Goal: Check status: Check status

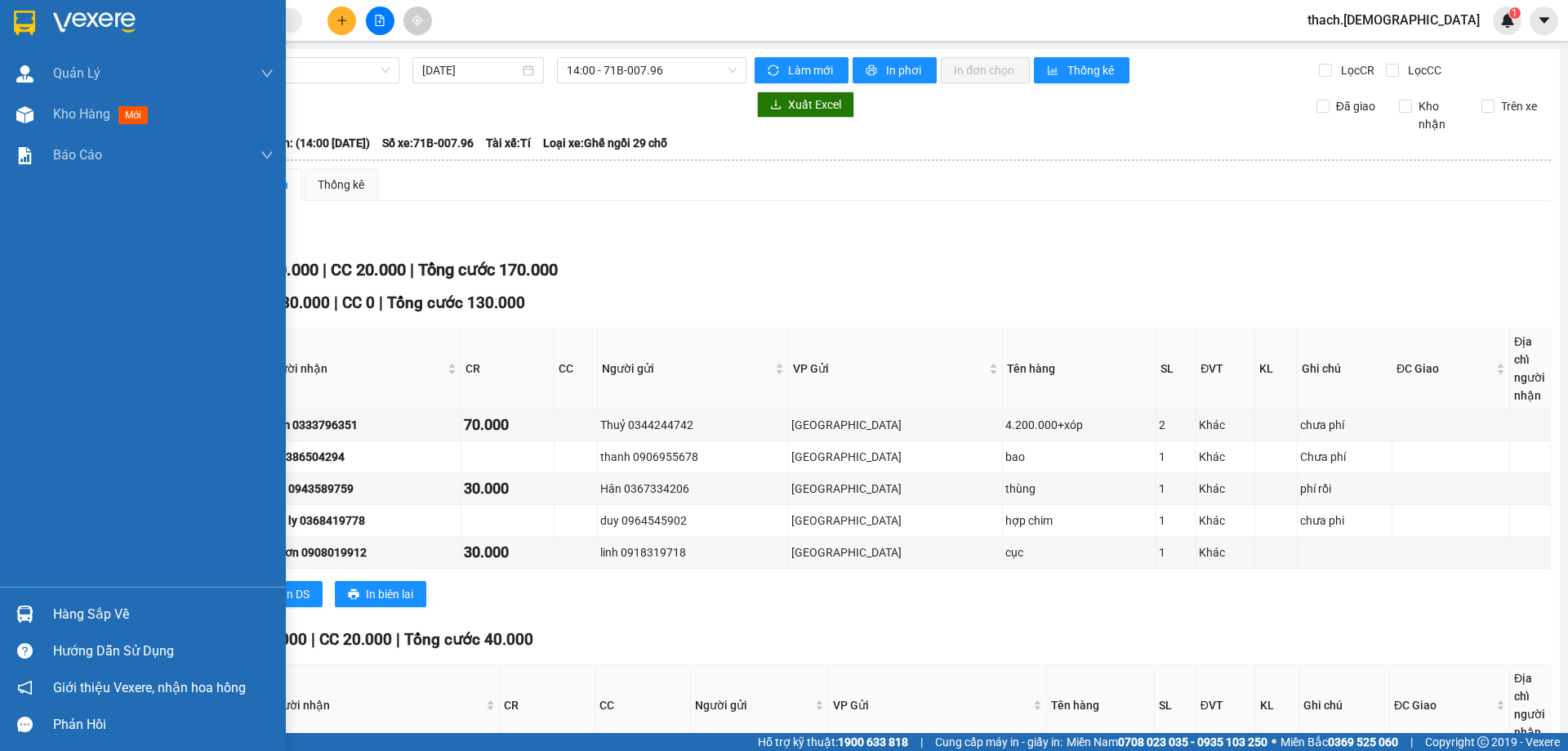
scroll to position [161, 0]
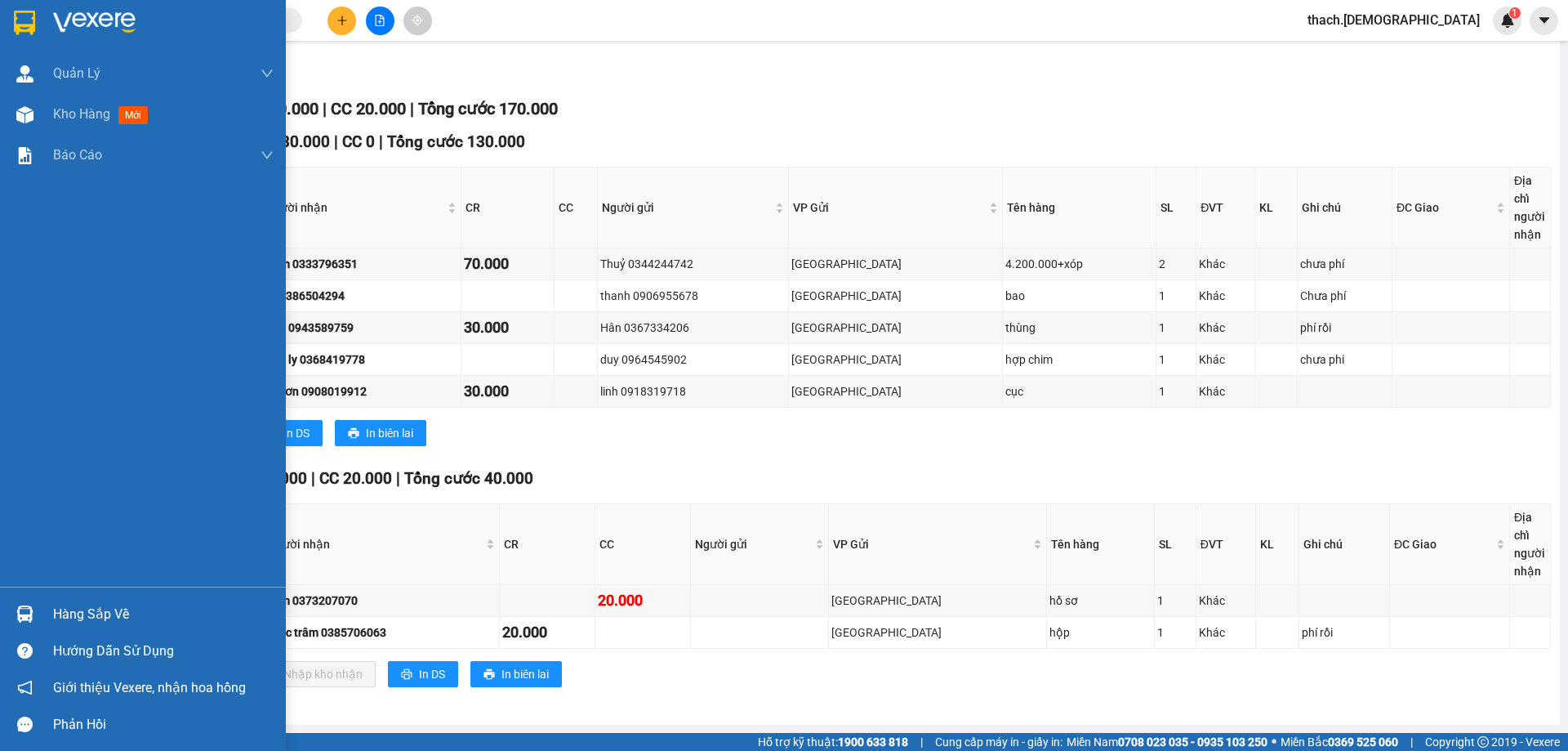
click at [62, 616] on div "Hàng sắp về" at bounding box center [163, 614] width 220 height 24
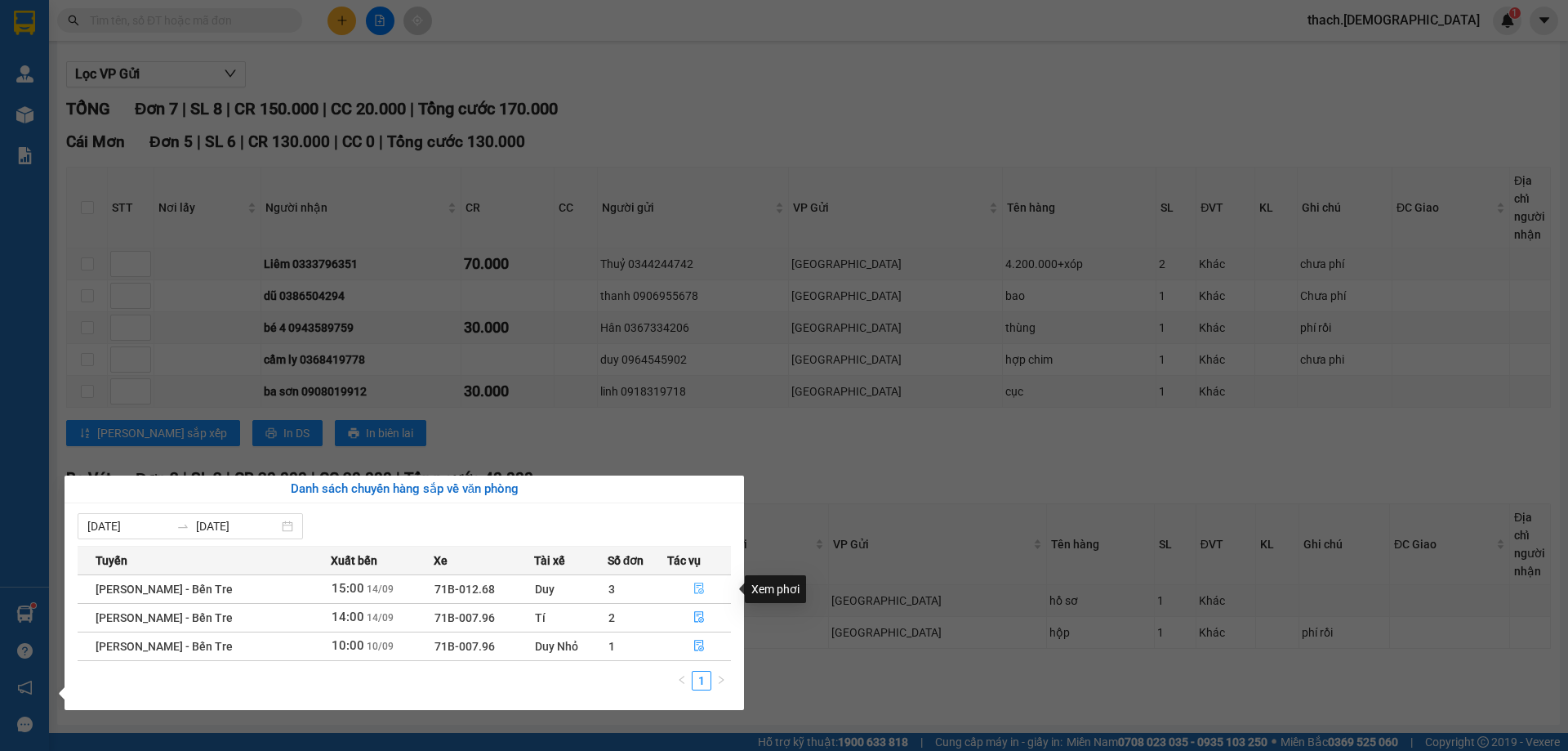
click at [698, 587] on icon "file-done" at bounding box center [699, 588] width 11 height 11
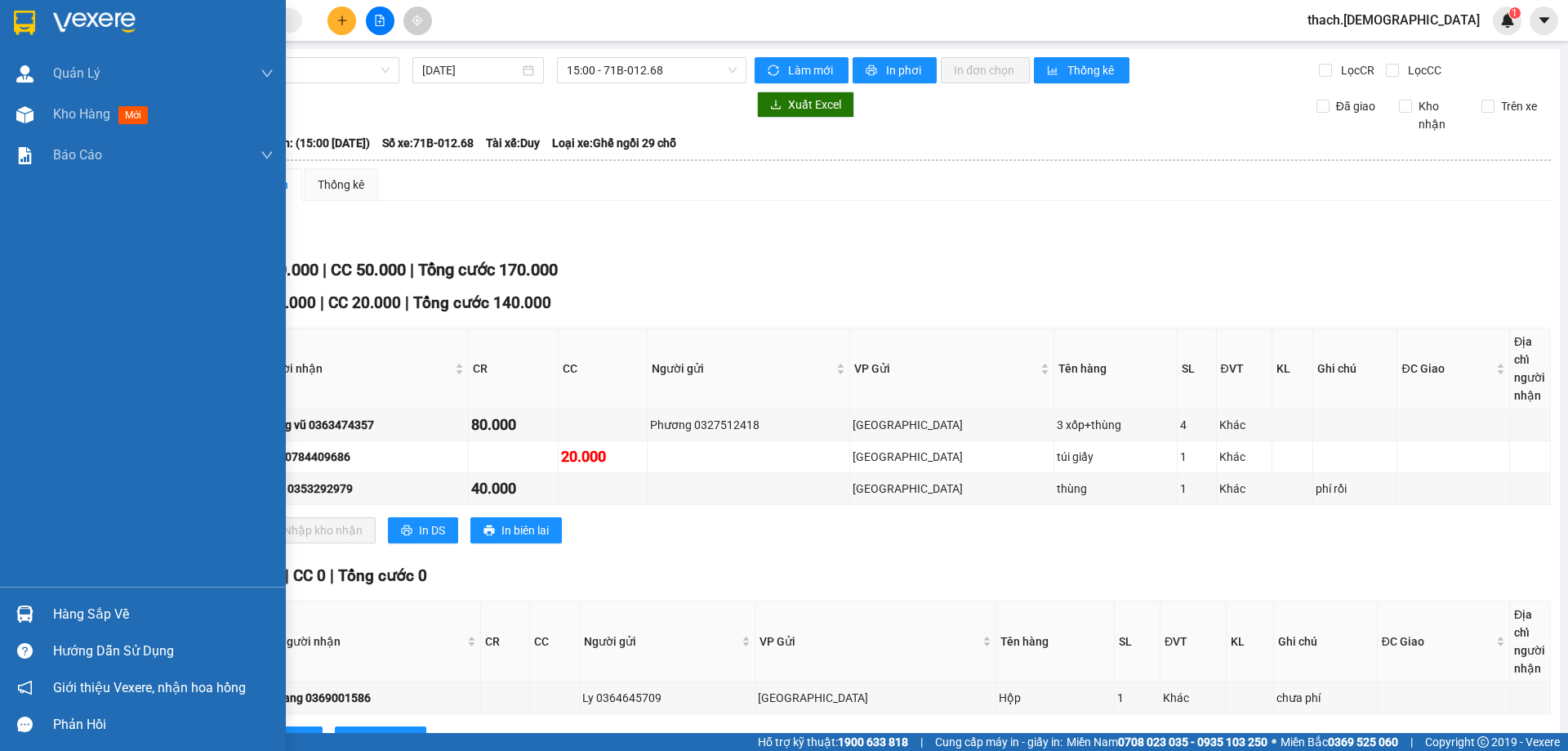
click at [105, 611] on div "Hàng sắp về" at bounding box center [163, 614] width 220 height 24
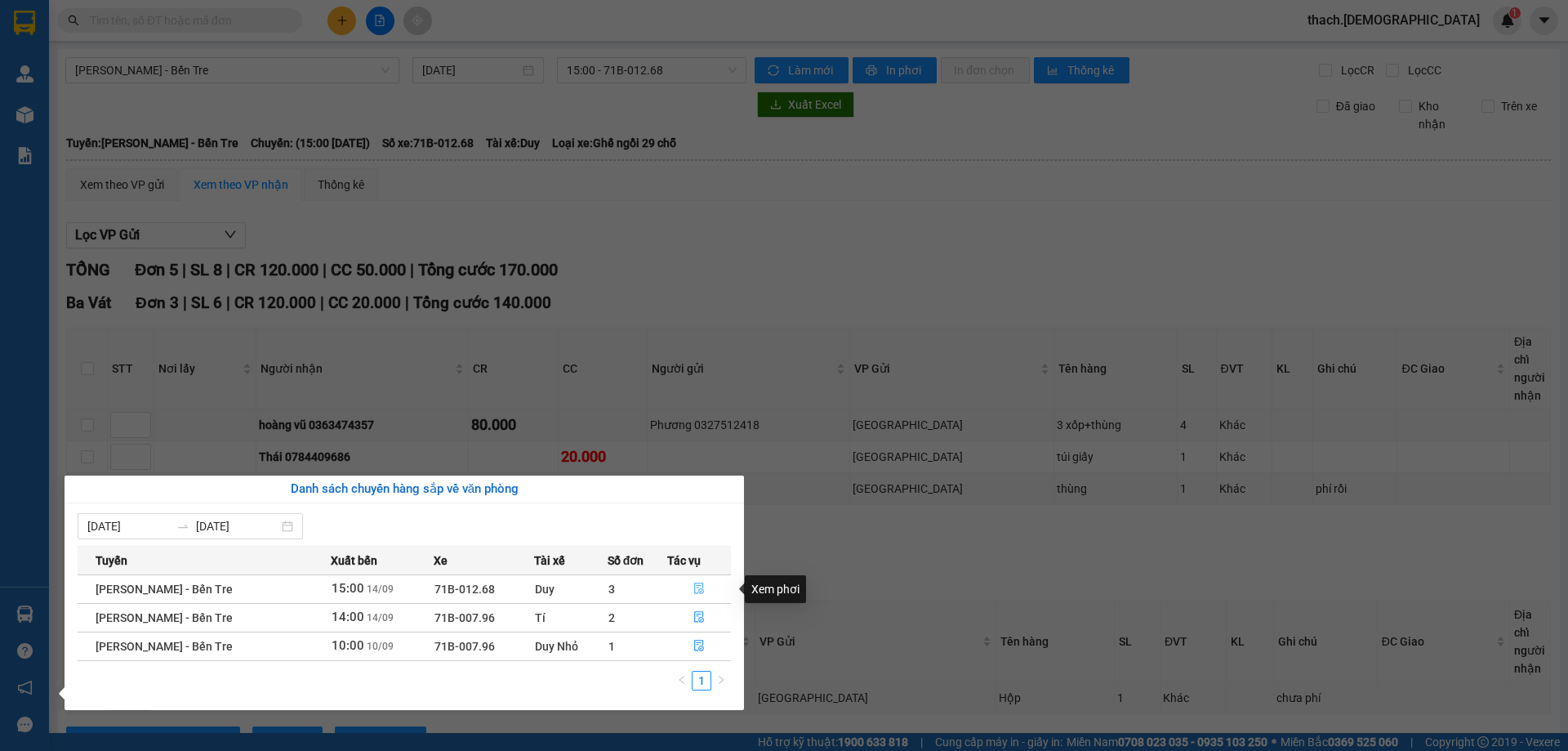
click at [696, 587] on icon "file-done" at bounding box center [699, 588] width 11 height 11
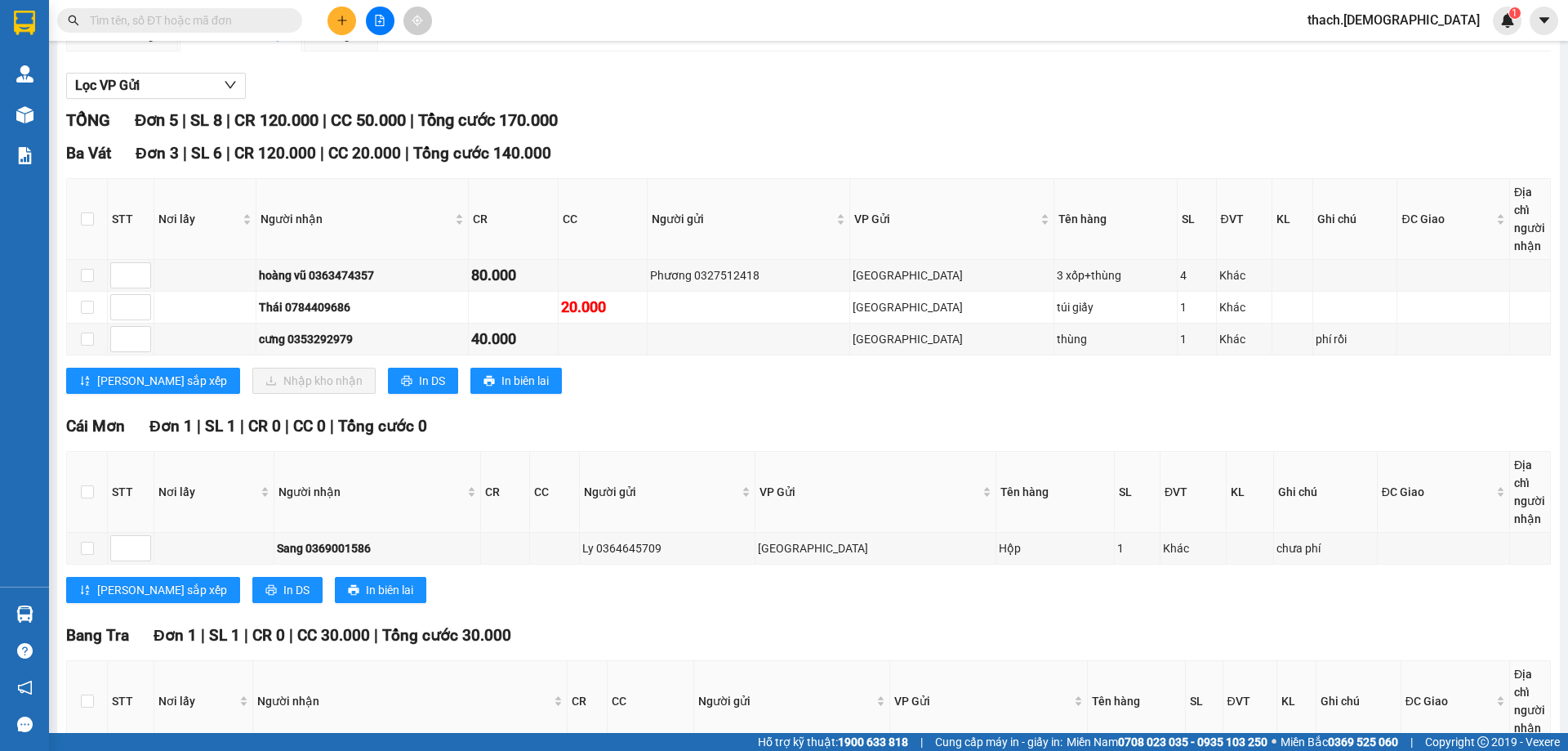
scroll to position [275, 0]
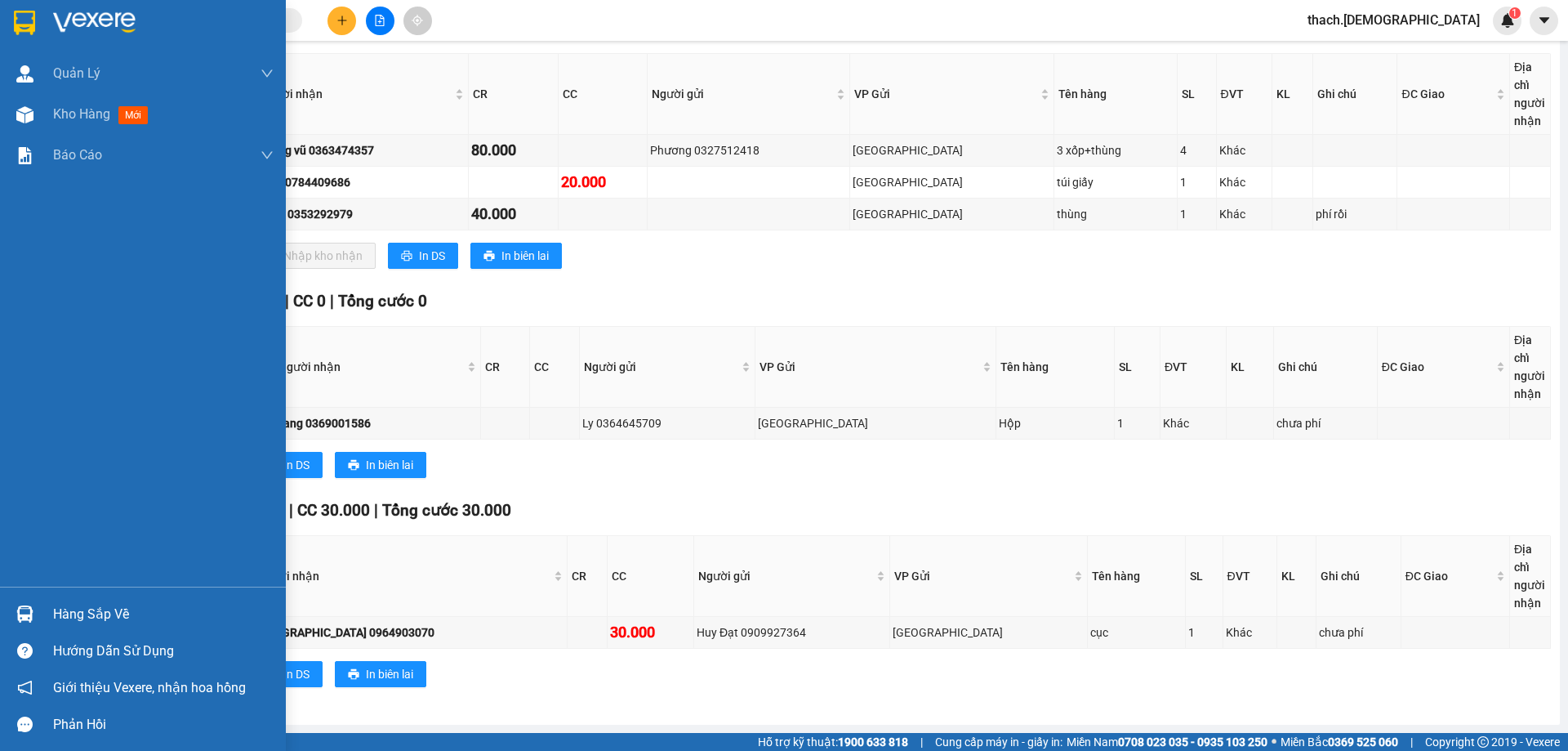
click at [98, 617] on div "Hàng sắp về" at bounding box center [163, 614] width 220 height 24
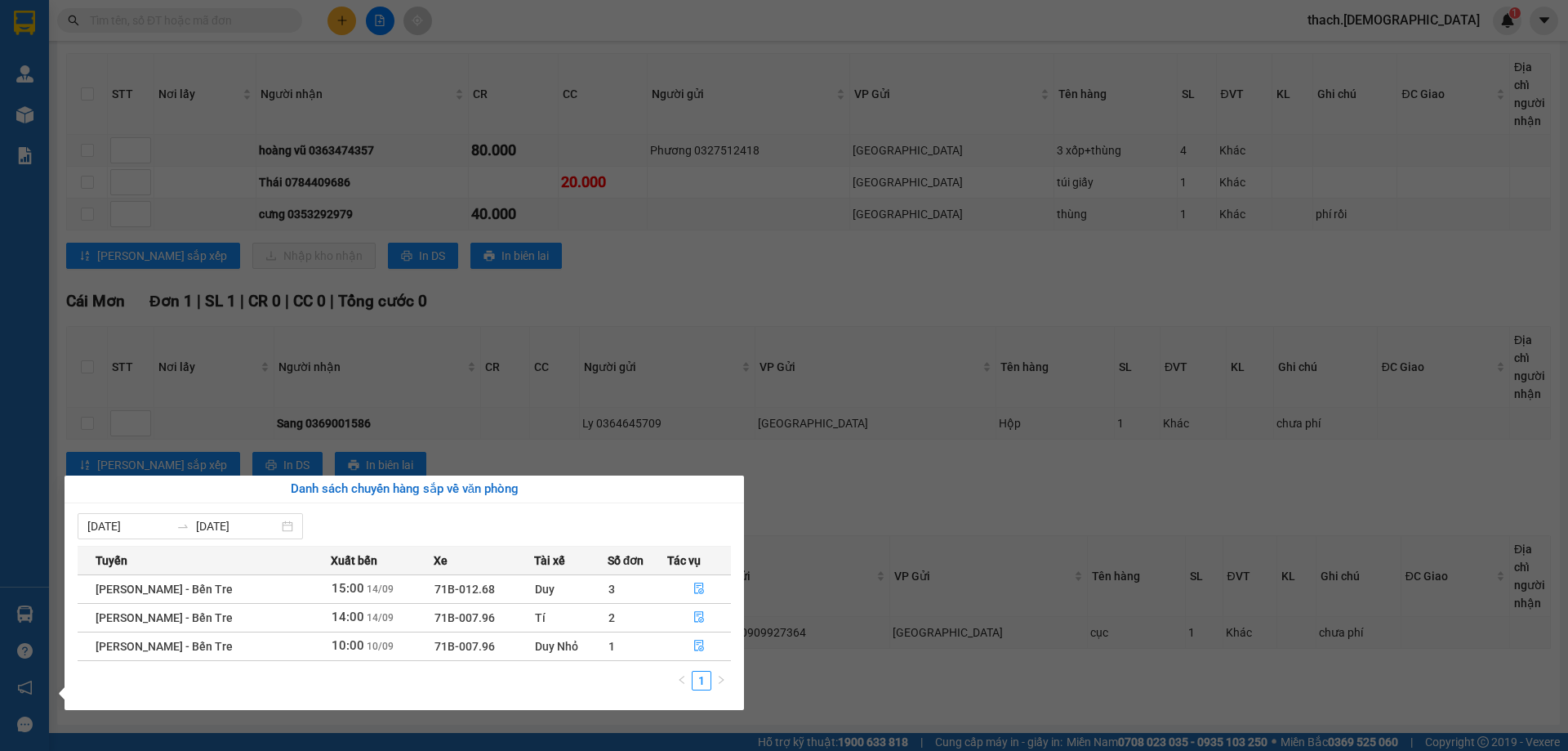
click at [694, 518] on div "[DATE] [DATE]" at bounding box center [404, 526] width 653 height 26
click at [827, 466] on section "Kết quả tìm kiếm ( 0 ) Bộ lọc No Data thach.bahai 1 Quản Lý Quản lý khách hàng …" at bounding box center [784, 375] width 1568 height 751
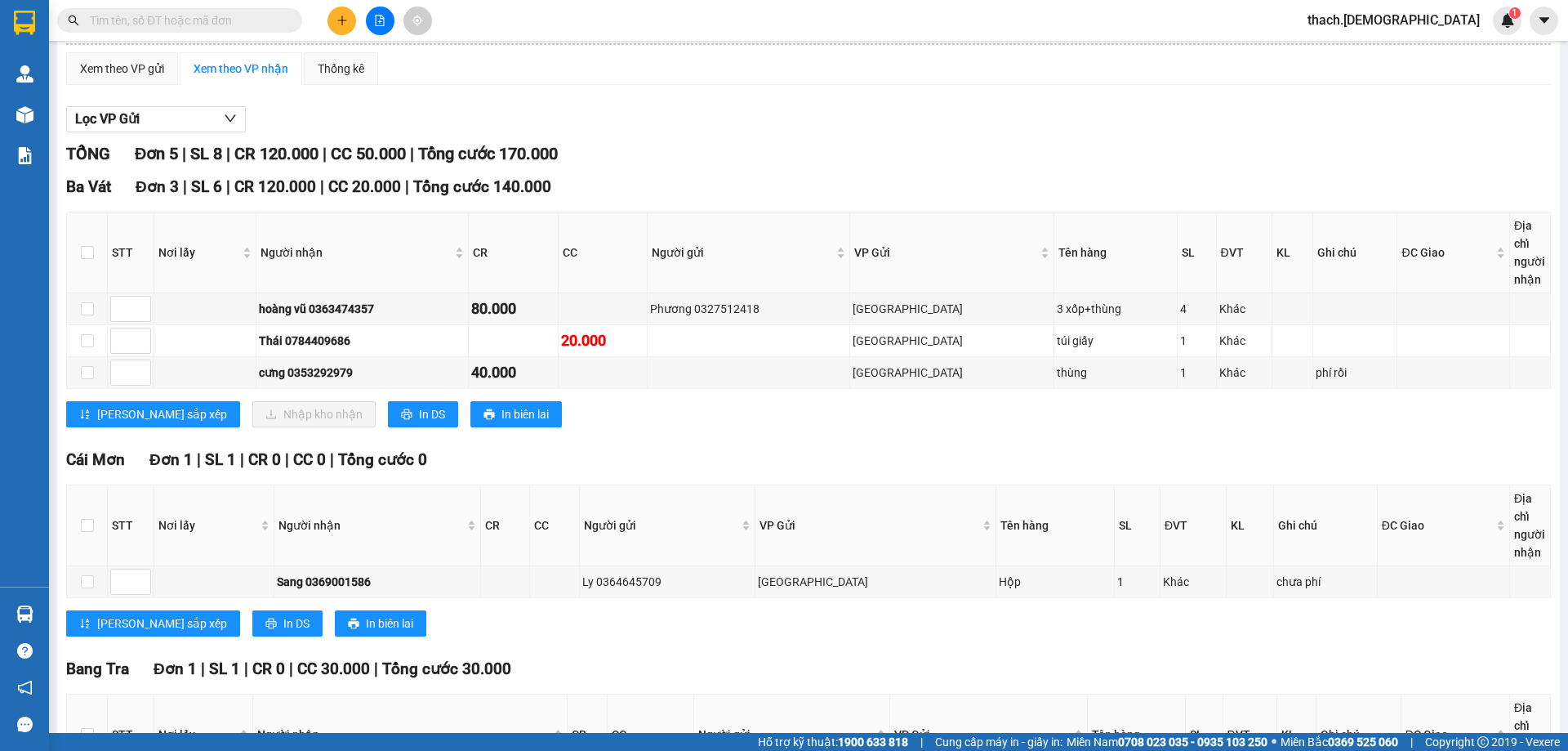
scroll to position [0, 0]
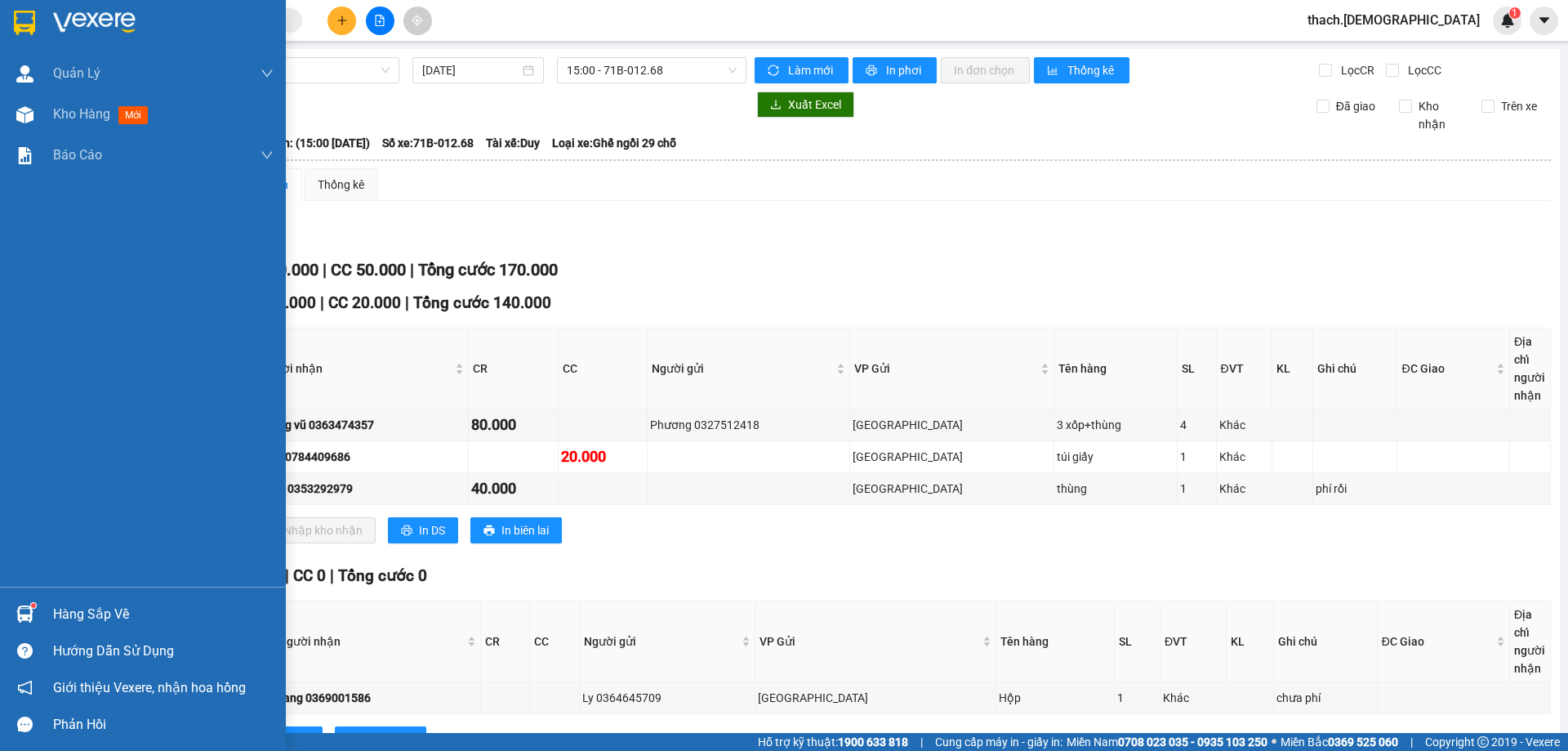
click at [71, 620] on div "Hàng sắp về" at bounding box center [163, 614] width 220 height 24
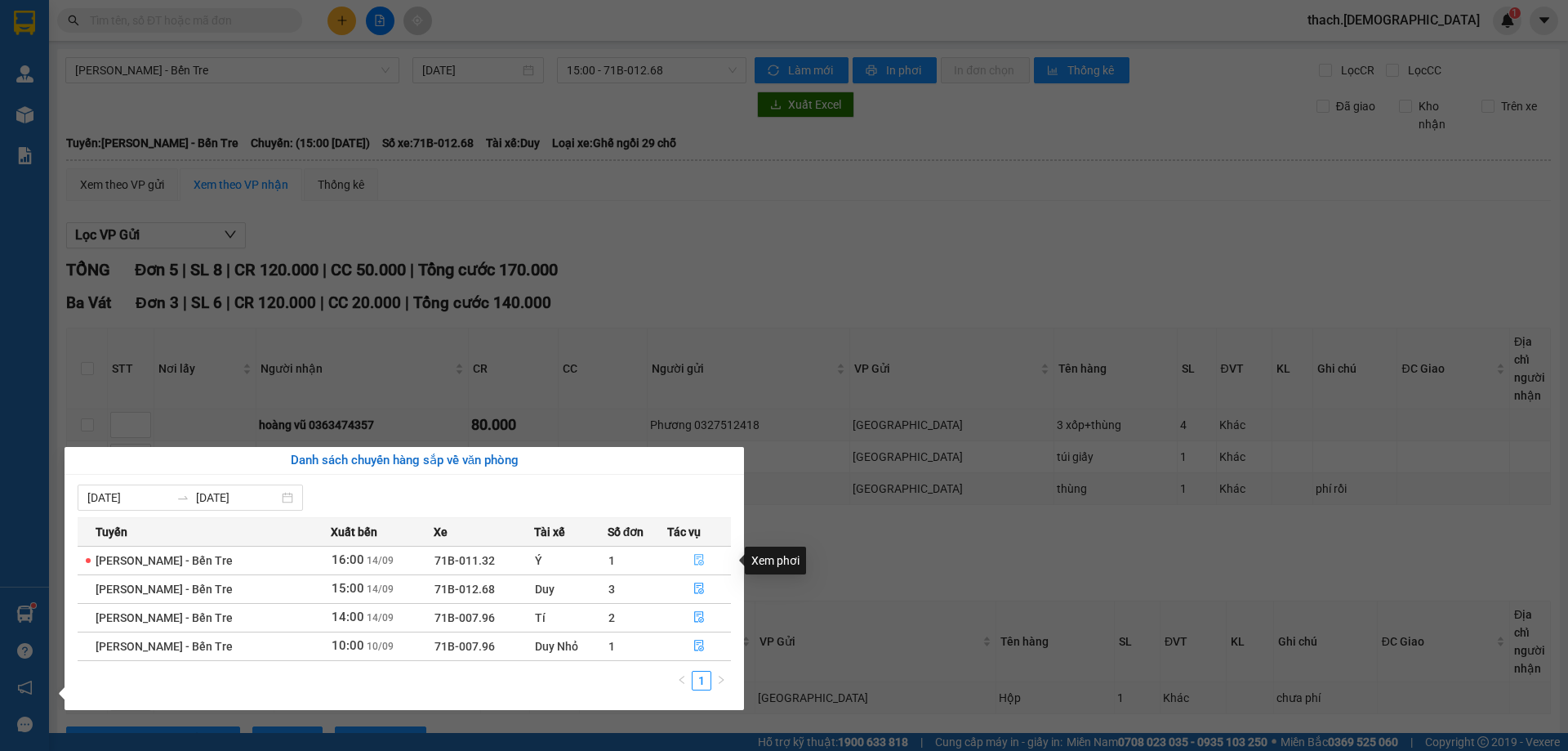
click at [699, 562] on icon "file-done" at bounding box center [699, 560] width 11 height 11
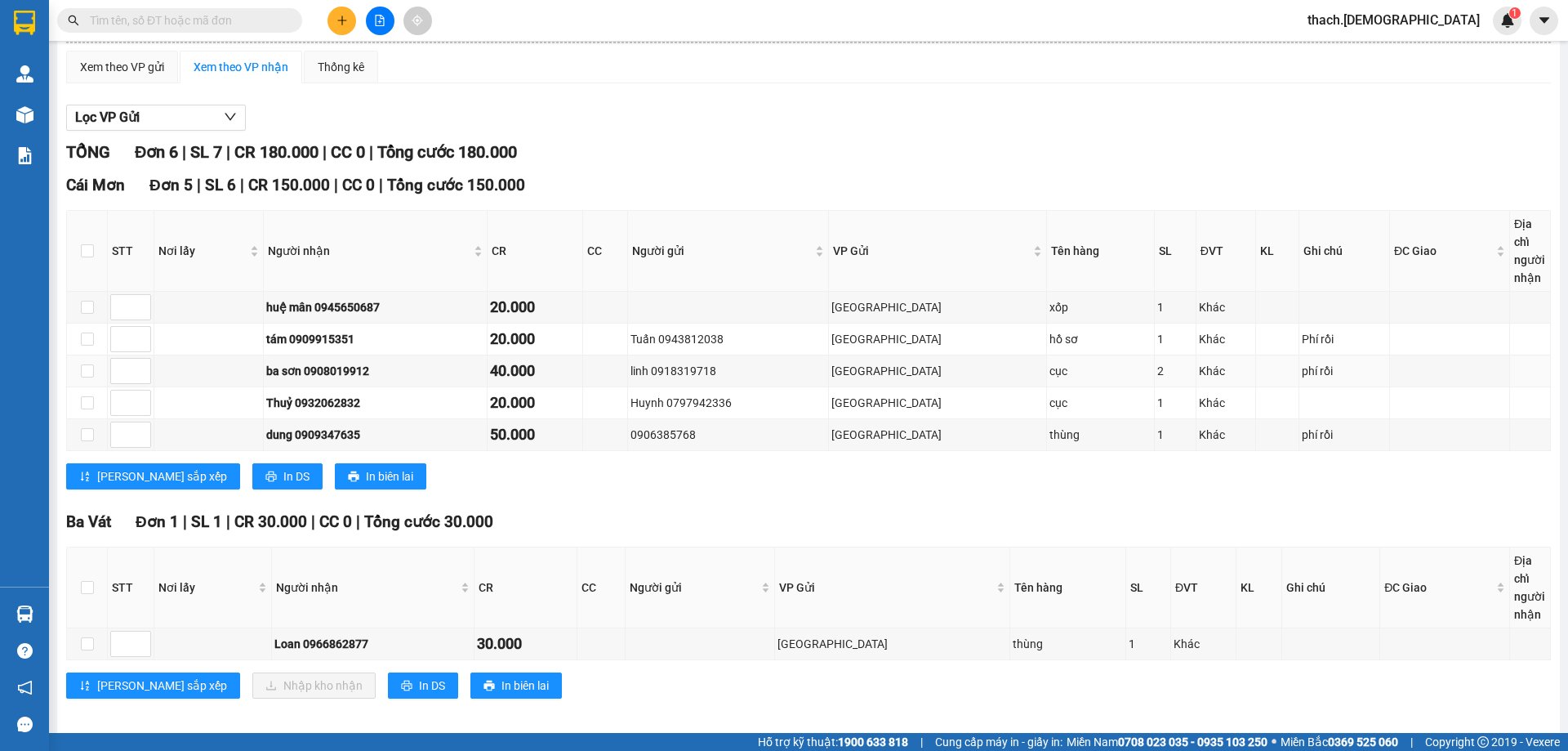
scroll to position [129, 0]
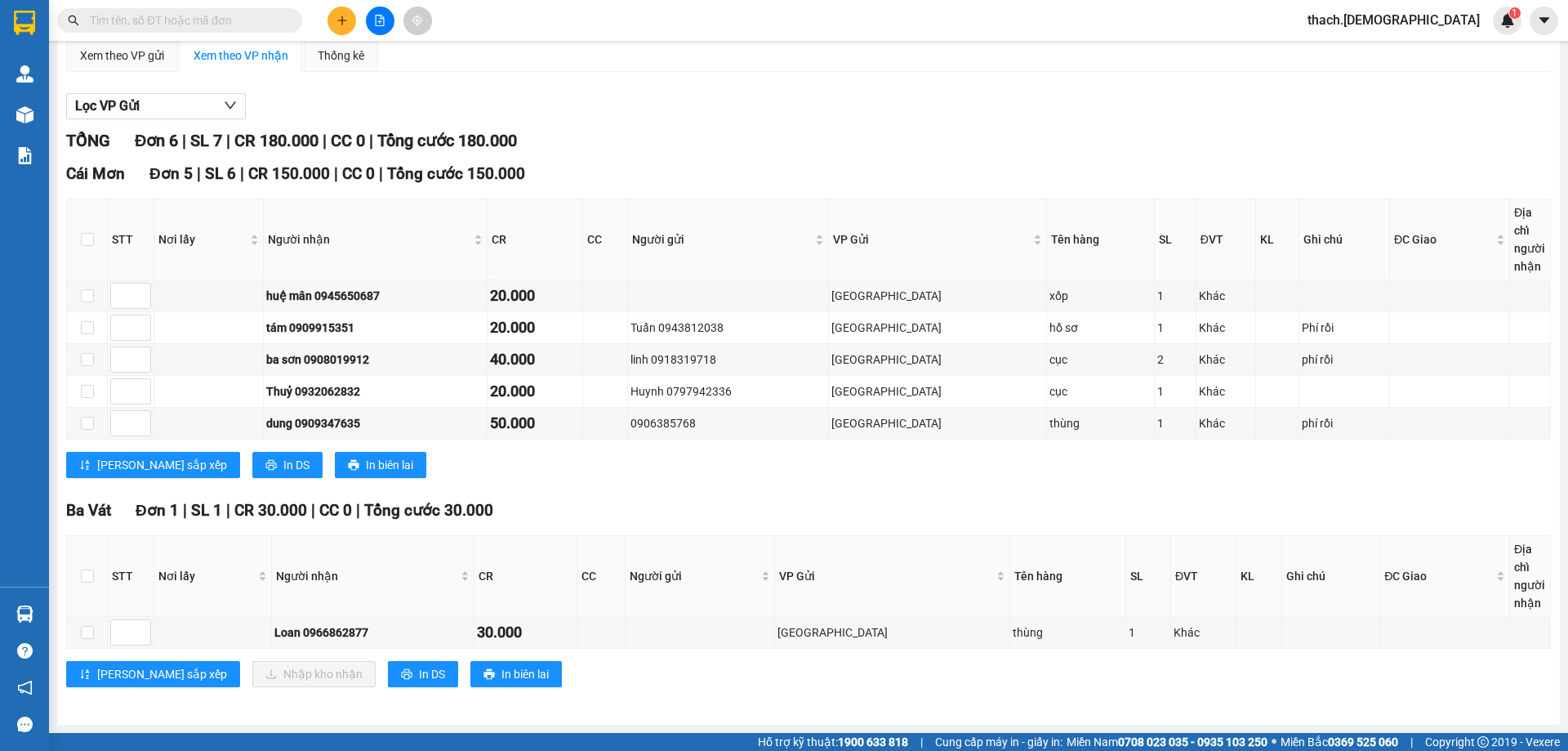
click at [181, 23] on input "text" at bounding box center [187, 20] width 193 height 18
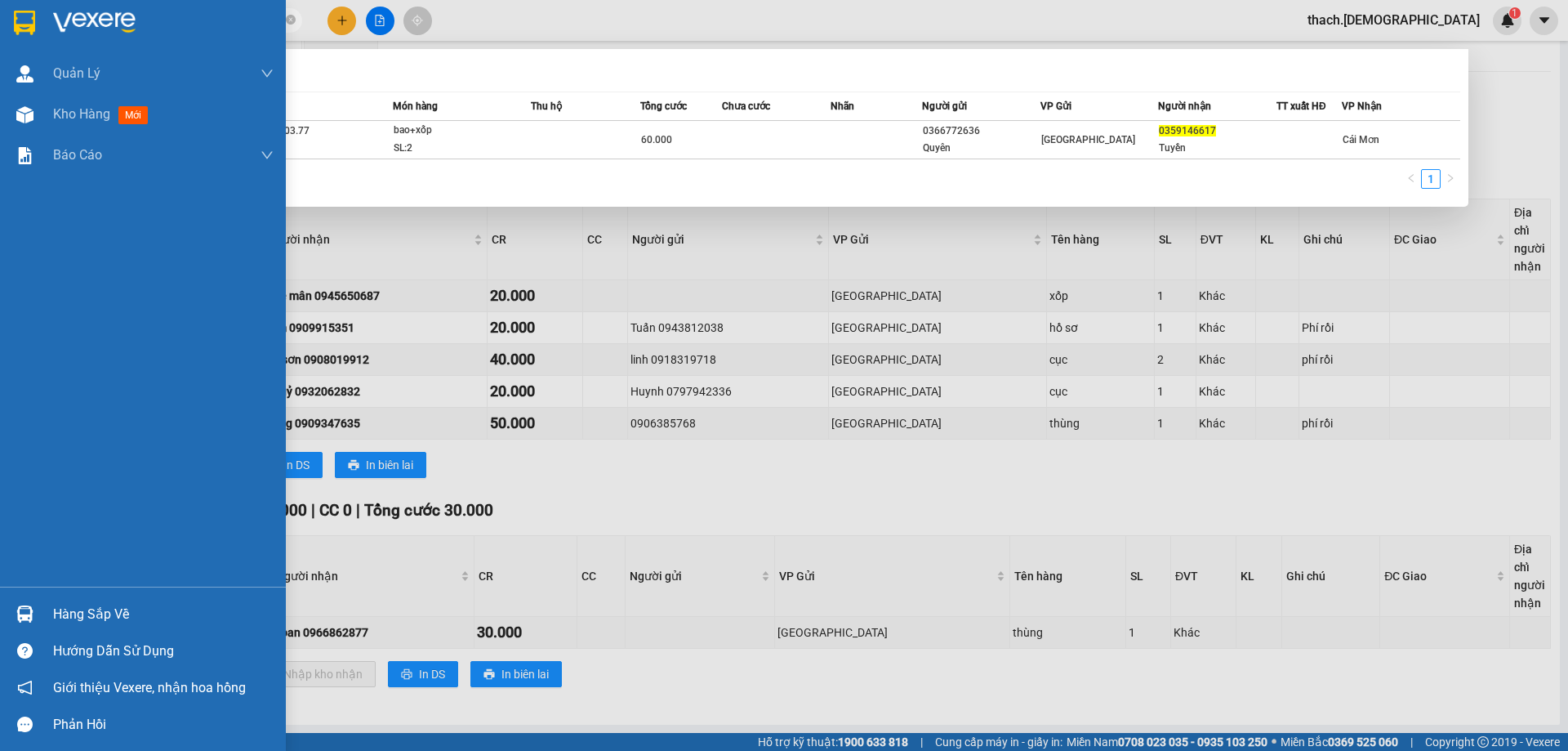
type input "0359146617"
click at [69, 596] on div "Hàng sắp về" at bounding box center [142, 613] width 286 height 37
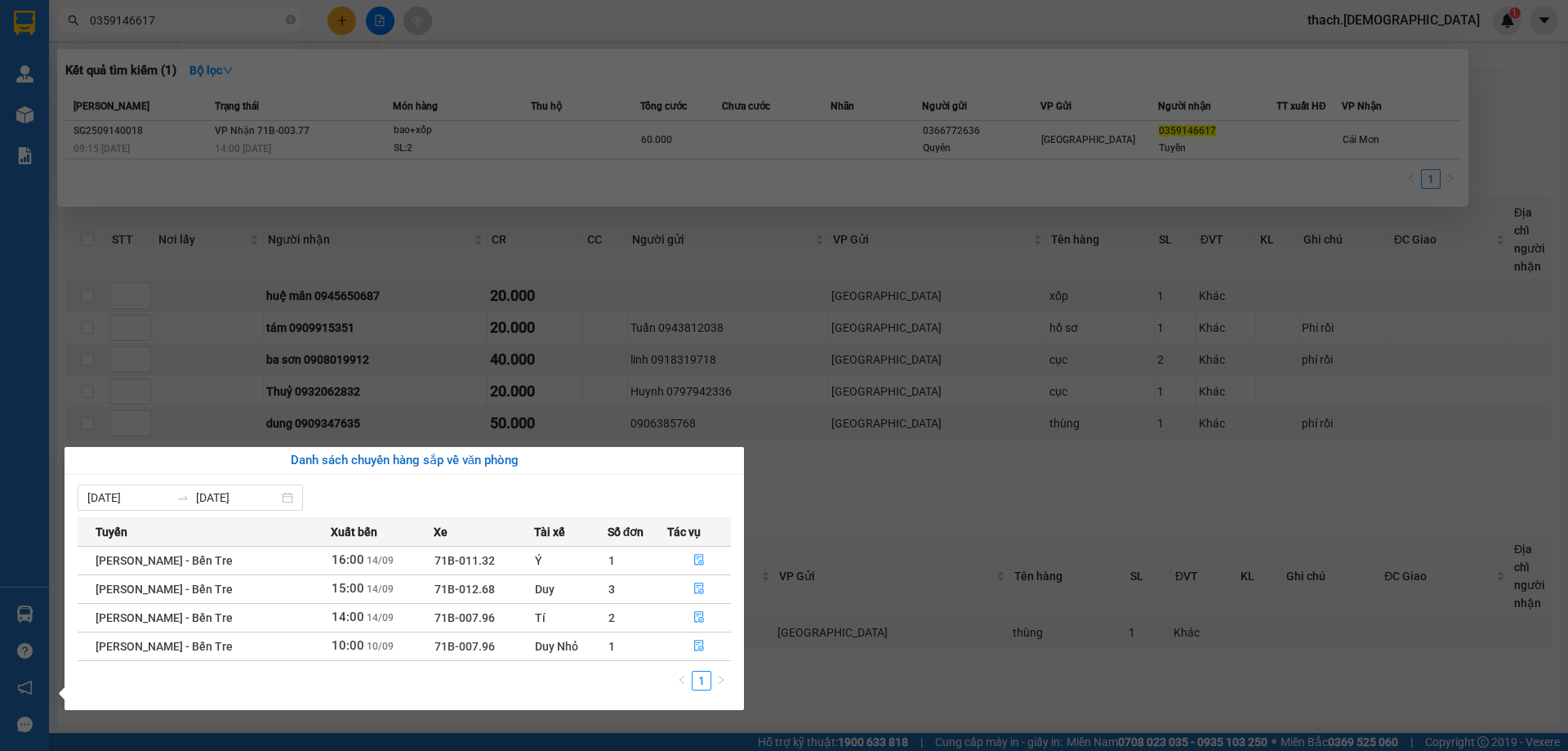
click at [489, 582] on td "71B-012.68" at bounding box center [484, 588] width 100 height 28
drag, startPoint x: 489, startPoint y: 582, endPoint x: 491, endPoint y: 599, distance: 17.1
click at [491, 599] on td "71B-012.68" at bounding box center [484, 588] width 100 height 28
click at [491, 607] on td "71B-007.96" at bounding box center [484, 617] width 100 height 28
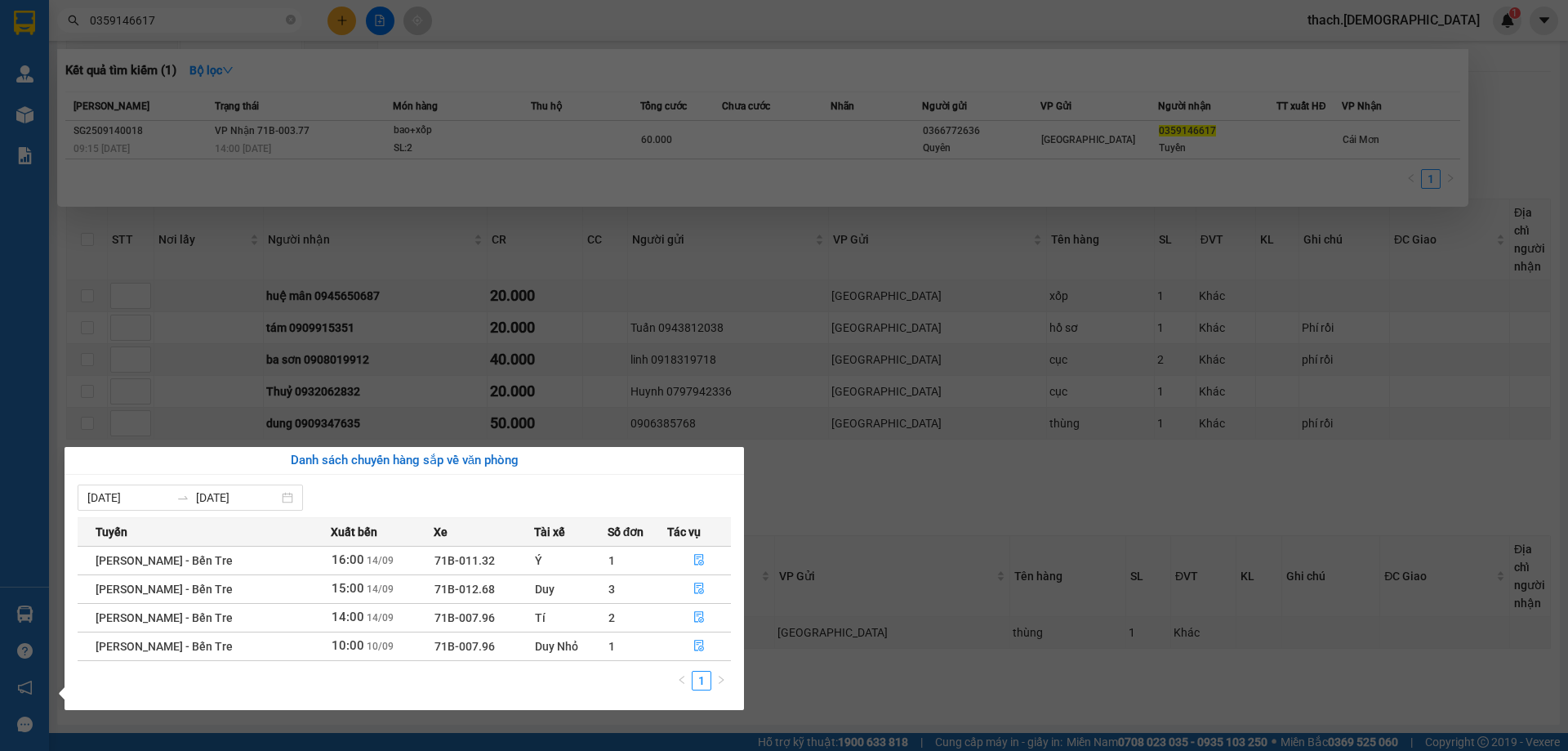
click at [491, 606] on td "71B-007.96" at bounding box center [484, 617] width 100 height 28
